Goal: Transaction & Acquisition: Download file/media

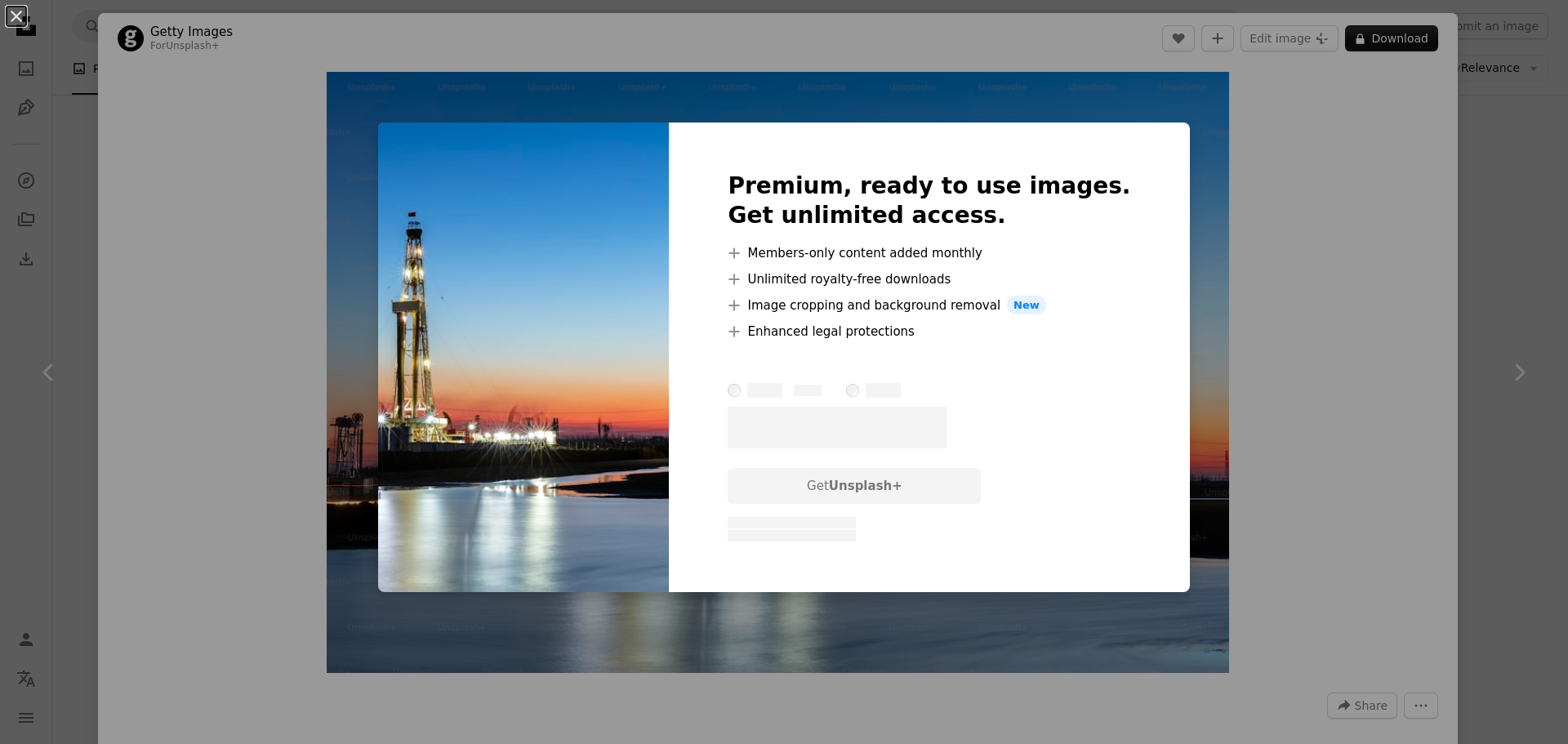
scroll to position [1470, 0]
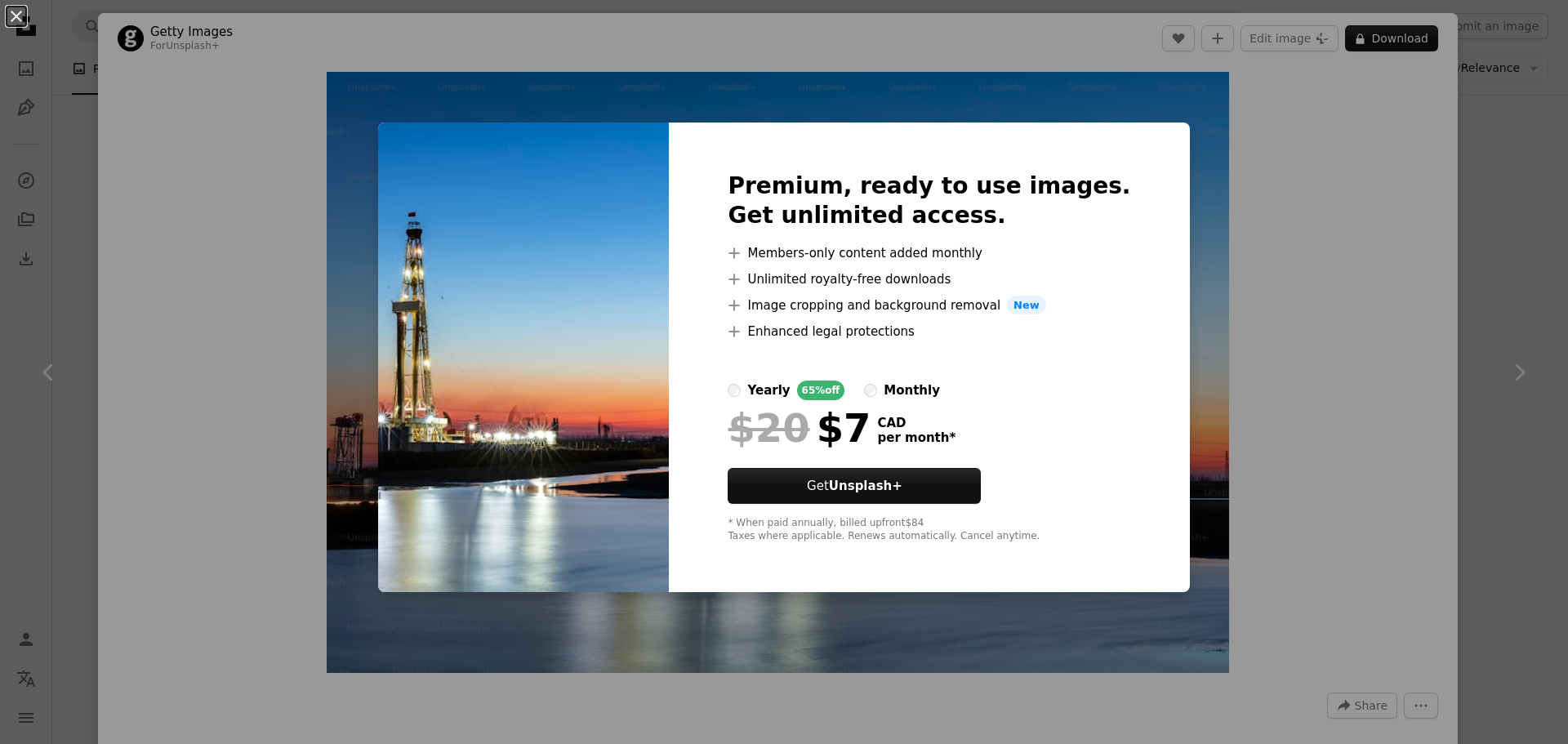
click at [1314, 302] on div "An X shape Premium, ready to use images. Get unlimited access. A plus sign Memb…" at bounding box center [784, 372] width 1568 height 744
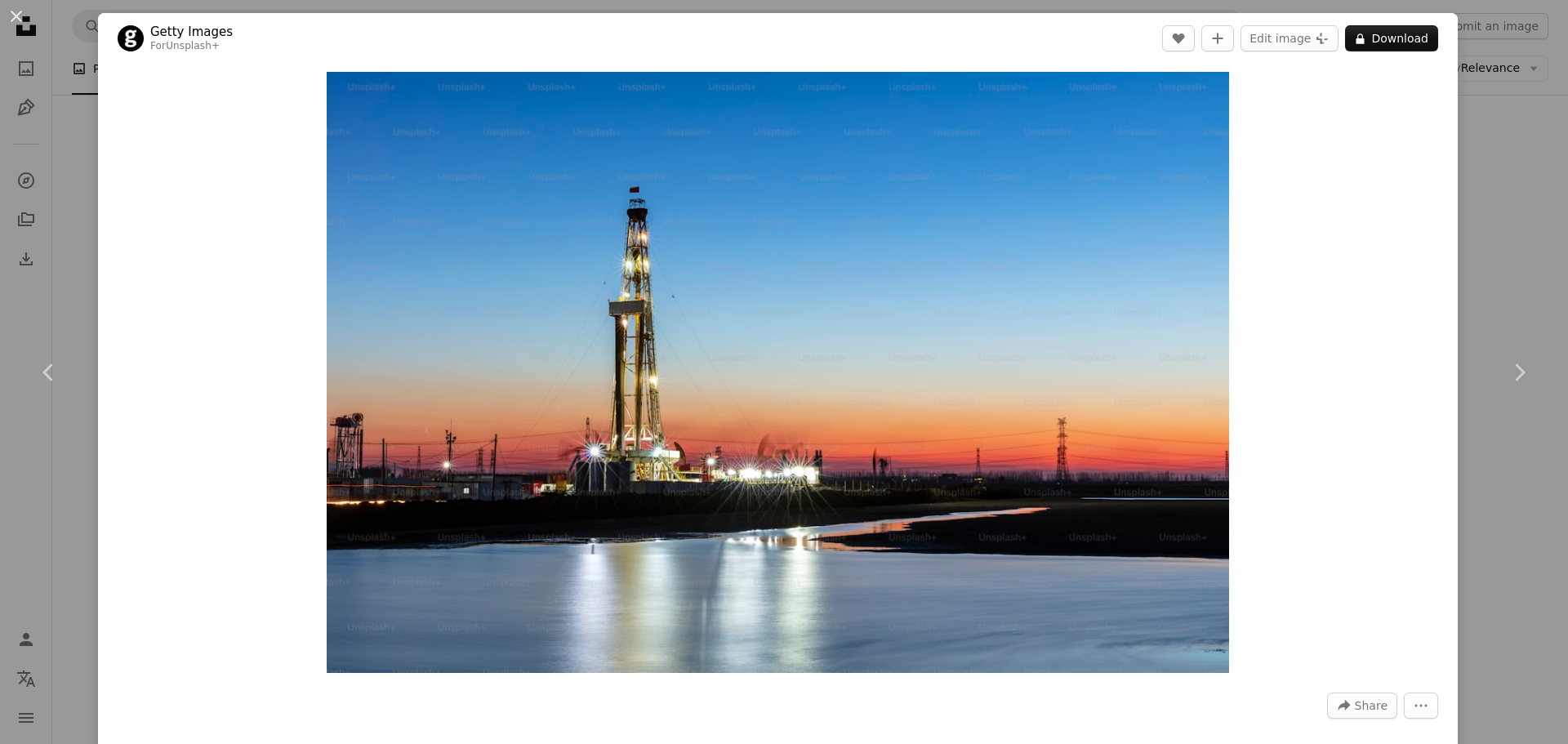
click at [1191, 98] on img "Zoom in on this image" at bounding box center [777, 372] width 902 height 601
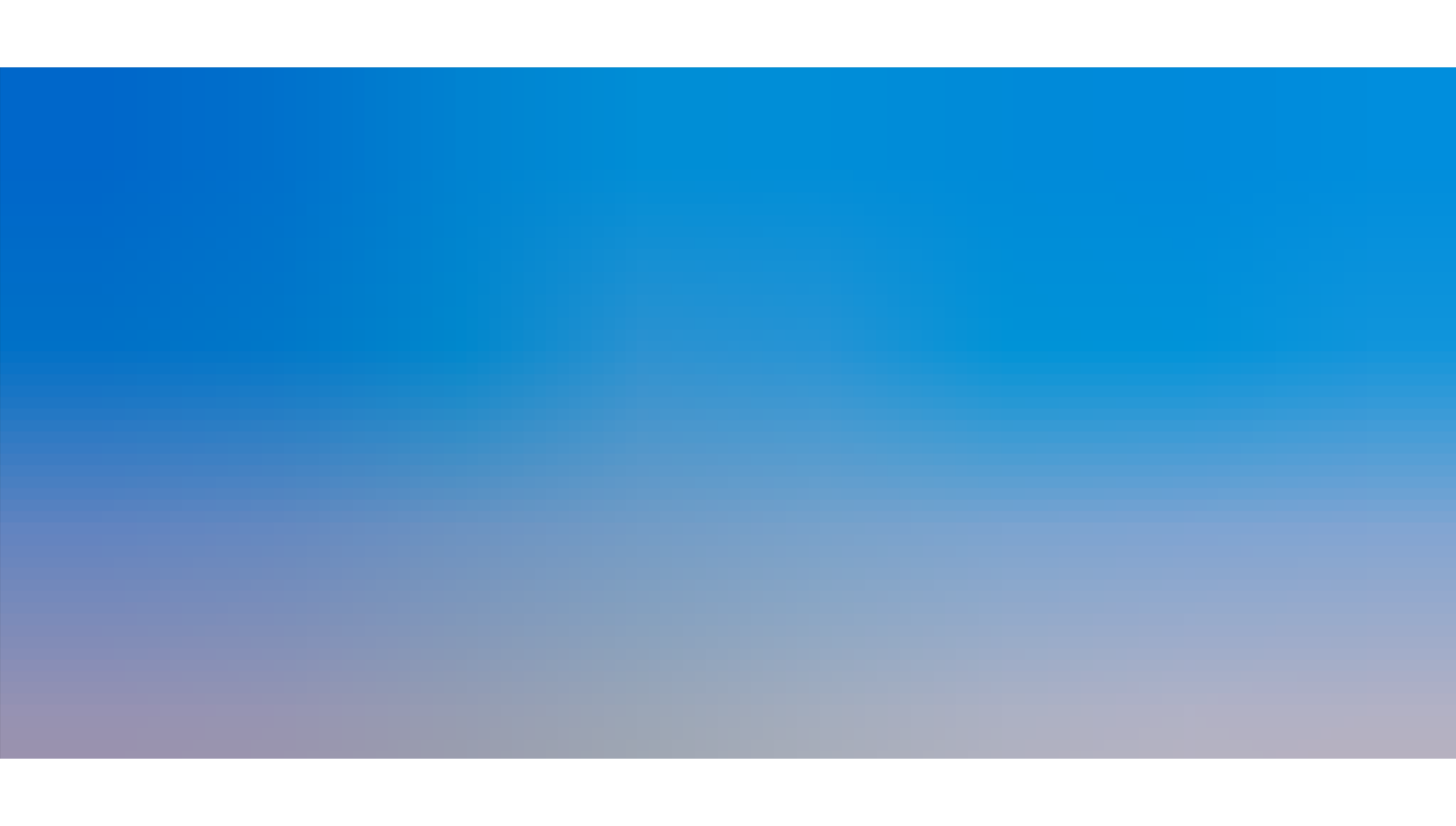
scroll to position [135, 0]
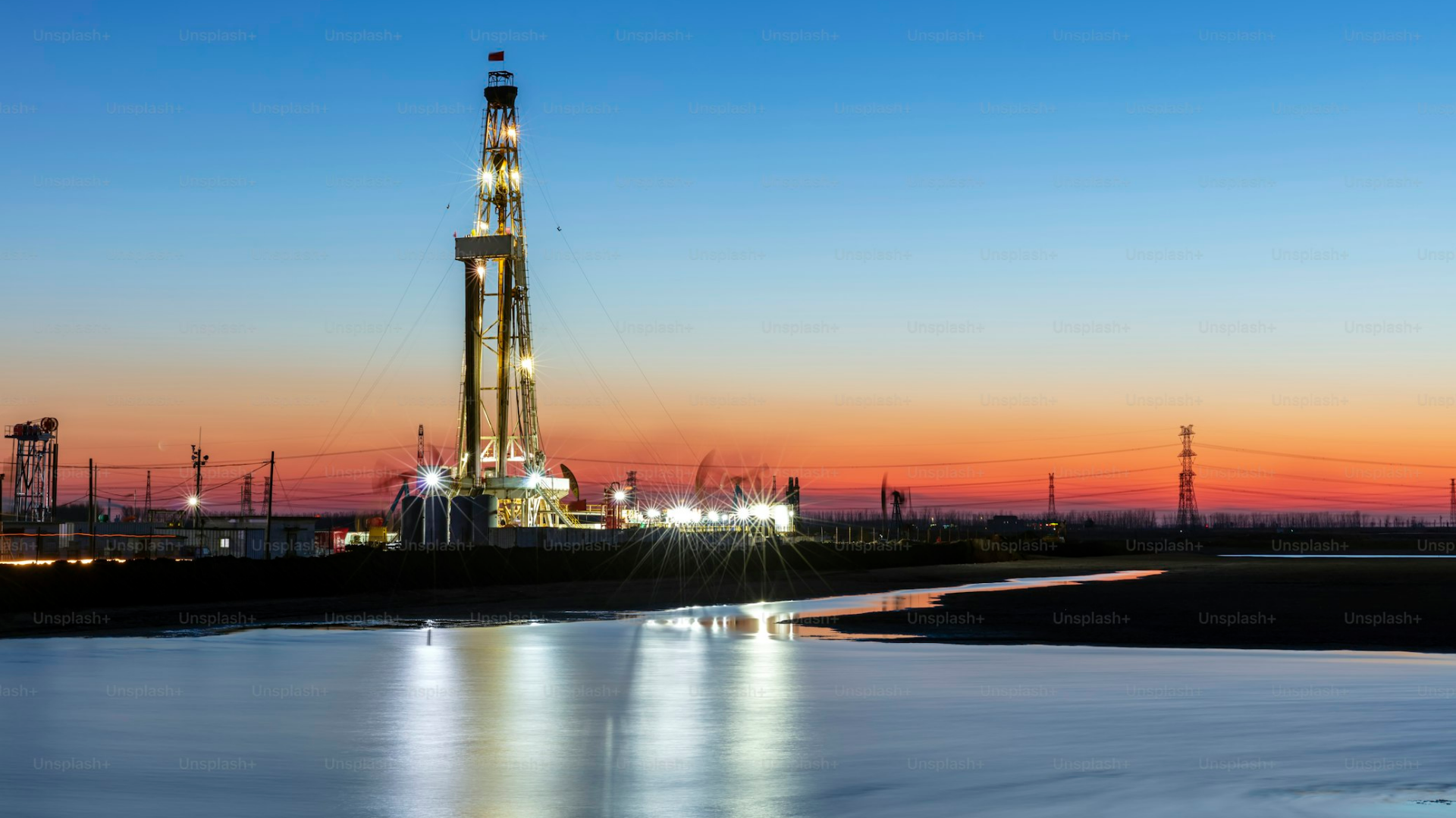
click at [891, 444] on img "Zoom out on this image" at bounding box center [727, 351] width 1457 height 972
